Goal: Information Seeking & Learning: Compare options

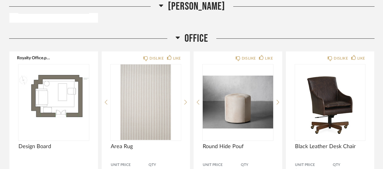
scroll to position [2357, 0]
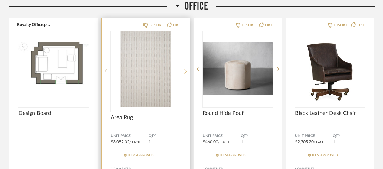
click at [186, 69] on icon at bounding box center [185, 71] width 3 height 5
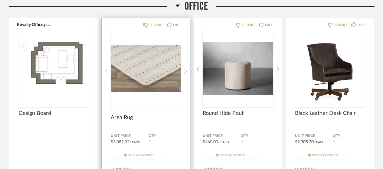
click at [185, 69] on icon at bounding box center [185, 71] width 3 height 5
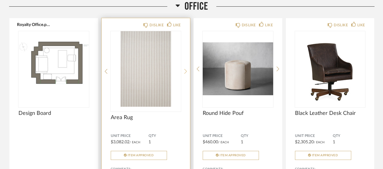
click at [185, 69] on icon at bounding box center [185, 71] width 3 height 5
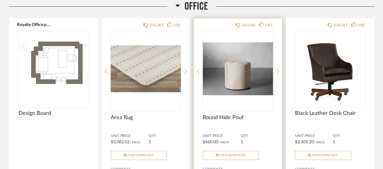
click at [276, 69] on icon at bounding box center [277, 71] width 3 height 5
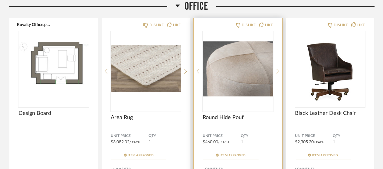
click at [276, 69] on icon at bounding box center [277, 71] width 3 height 5
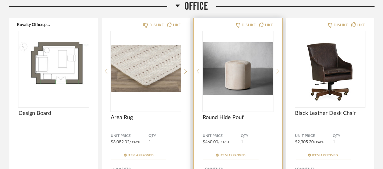
click at [276, 69] on icon at bounding box center [277, 71] width 3 height 5
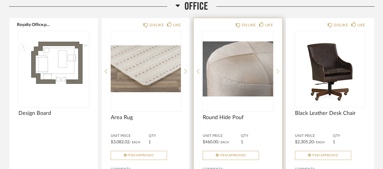
click at [276, 69] on icon at bounding box center [277, 71] width 3 height 5
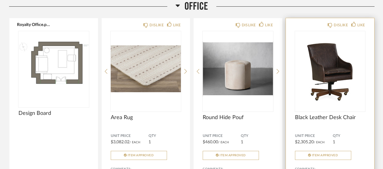
click at [315, 55] on img "0" at bounding box center [330, 69] width 70 height 76
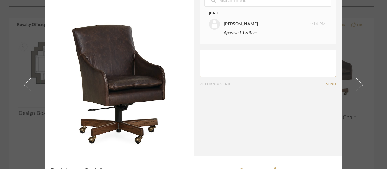
scroll to position [0, 0]
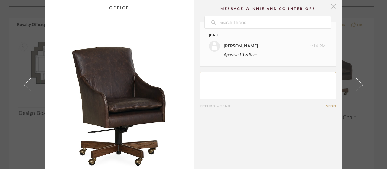
click at [333, 8] on span "button" at bounding box center [333, 6] width 12 height 12
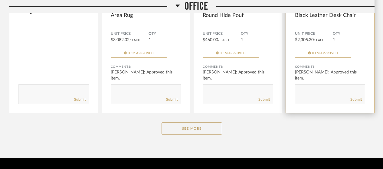
scroll to position [2461, 0]
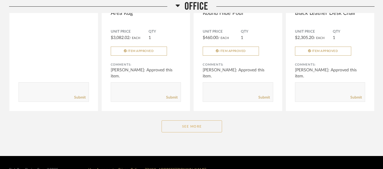
click at [201, 120] on button "See More" at bounding box center [191, 126] width 60 height 12
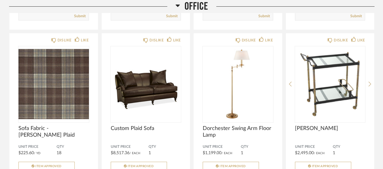
scroll to position [2552, 0]
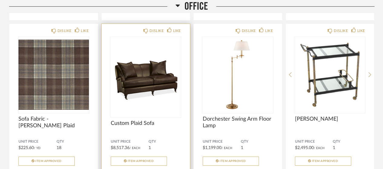
click at [138, 80] on img "0" at bounding box center [146, 75] width 70 height 76
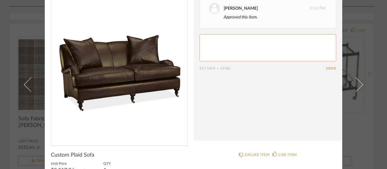
scroll to position [0, 0]
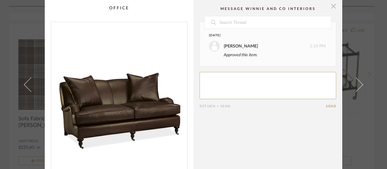
click at [328, 6] on span "button" at bounding box center [333, 6] width 12 height 12
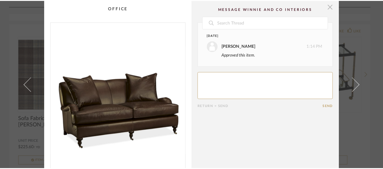
scroll to position [2552, 0]
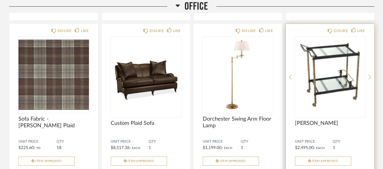
click at [367, 60] on div "DISLIKE LIKE Leeather Trolley Unit Price $2,495.00 / Each QTY 1 Item Approved C…" at bounding box center [330, 122] width 89 height 197
click at [370, 75] on icon at bounding box center [369, 77] width 3 height 5
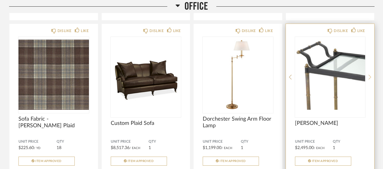
click at [370, 75] on icon at bounding box center [369, 77] width 3 height 5
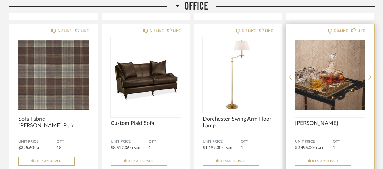
click at [370, 75] on icon at bounding box center [369, 77] width 3 height 5
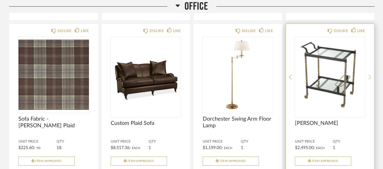
click at [370, 75] on icon at bounding box center [369, 77] width 3 height 5
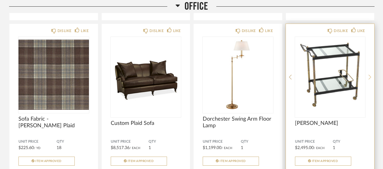
click at [370, 75] on icon at bounding box center [369, 77] width 3 height 5
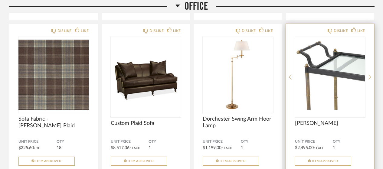
click at [370, 75] on icon at bounding box center [369, 77] width 3 height 5
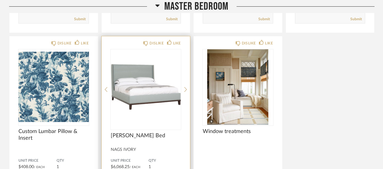
scroll to position [1892, 0]
